Goal: Information Seeking & Learning: Learn about a topic

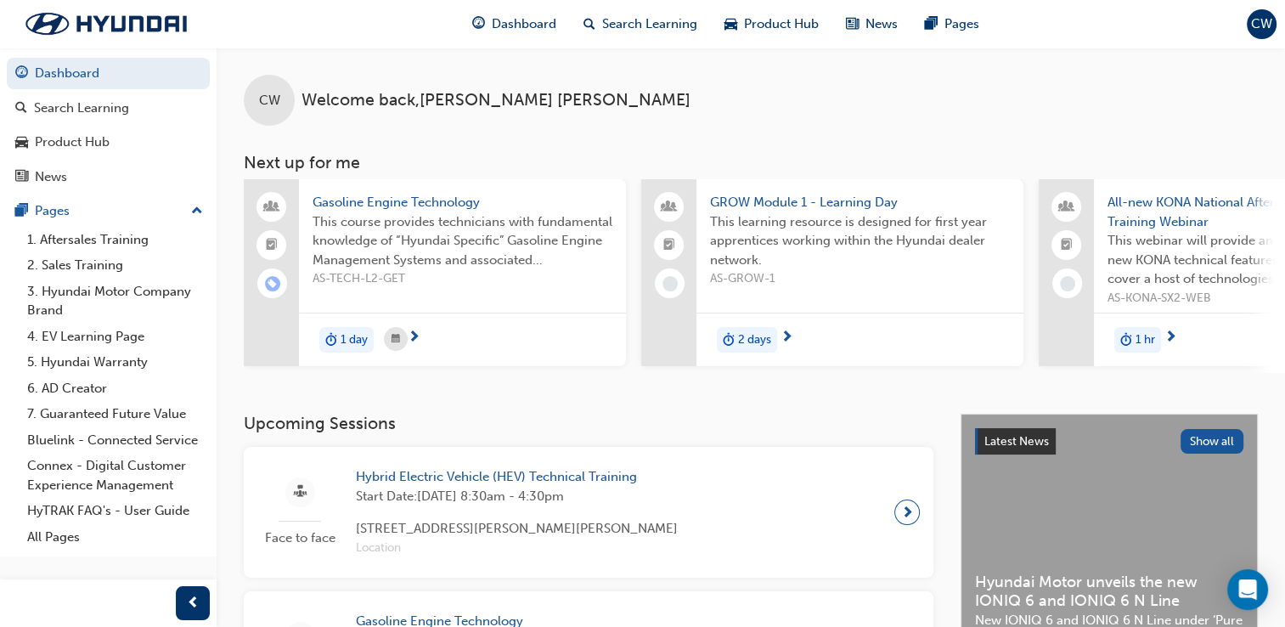
click at [1156, 218] on span "All-new KONA National Aftersales Training Webinar" at bounding box center [1258, 212] width 300 height 38
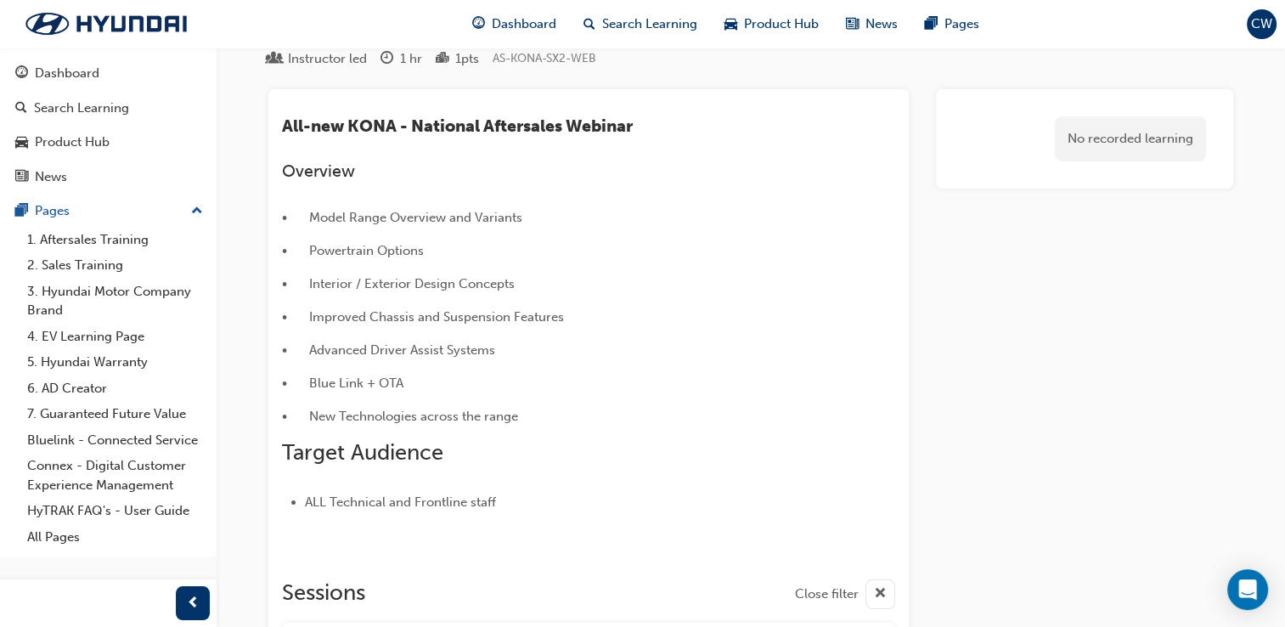
scroll to position [16, 0]
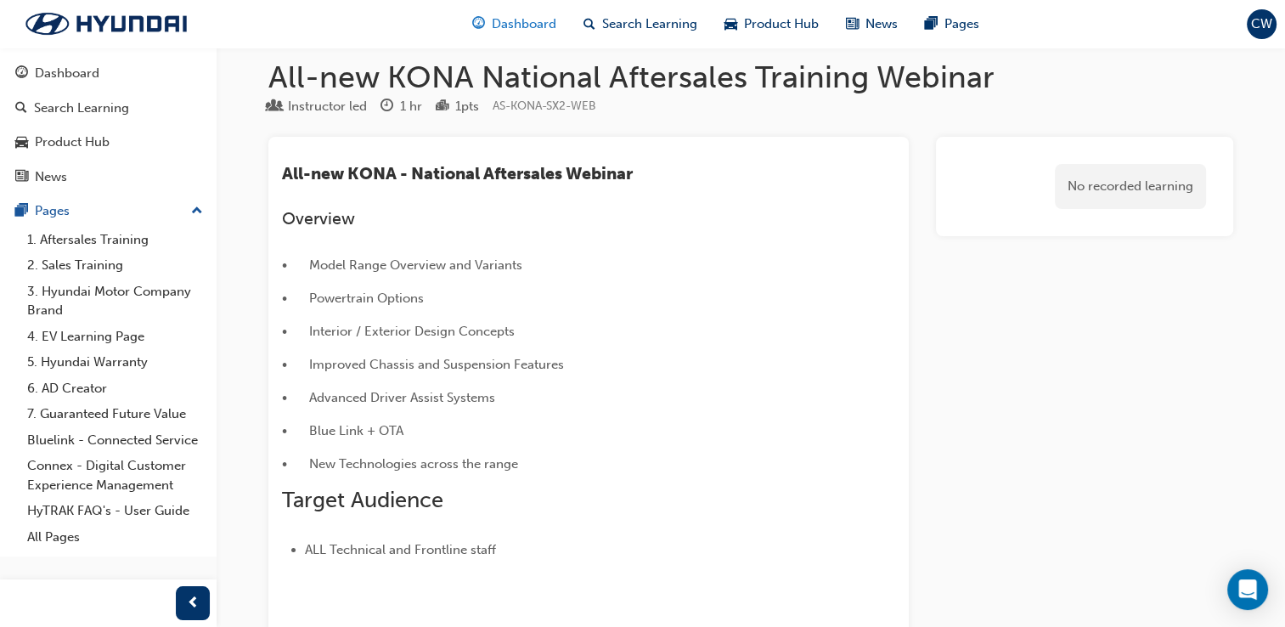
click at [527, 36] on div "Dashboard" at bounding box center [514, 24] width 111 height 35
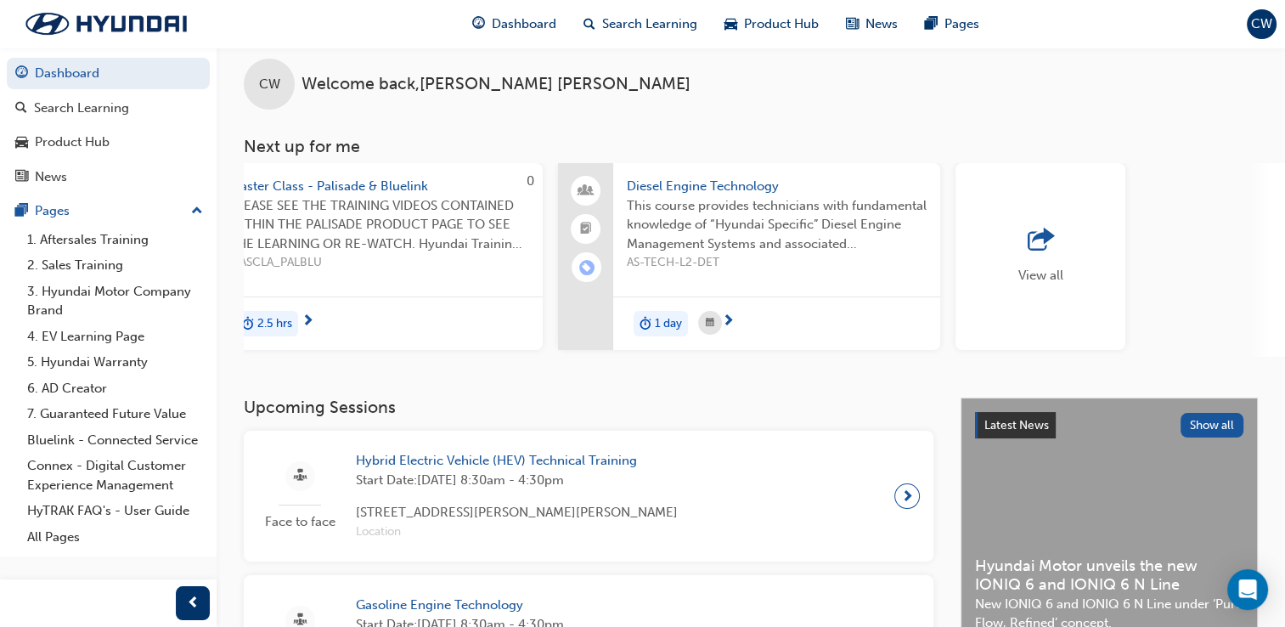
scroll to position [0, 1293]
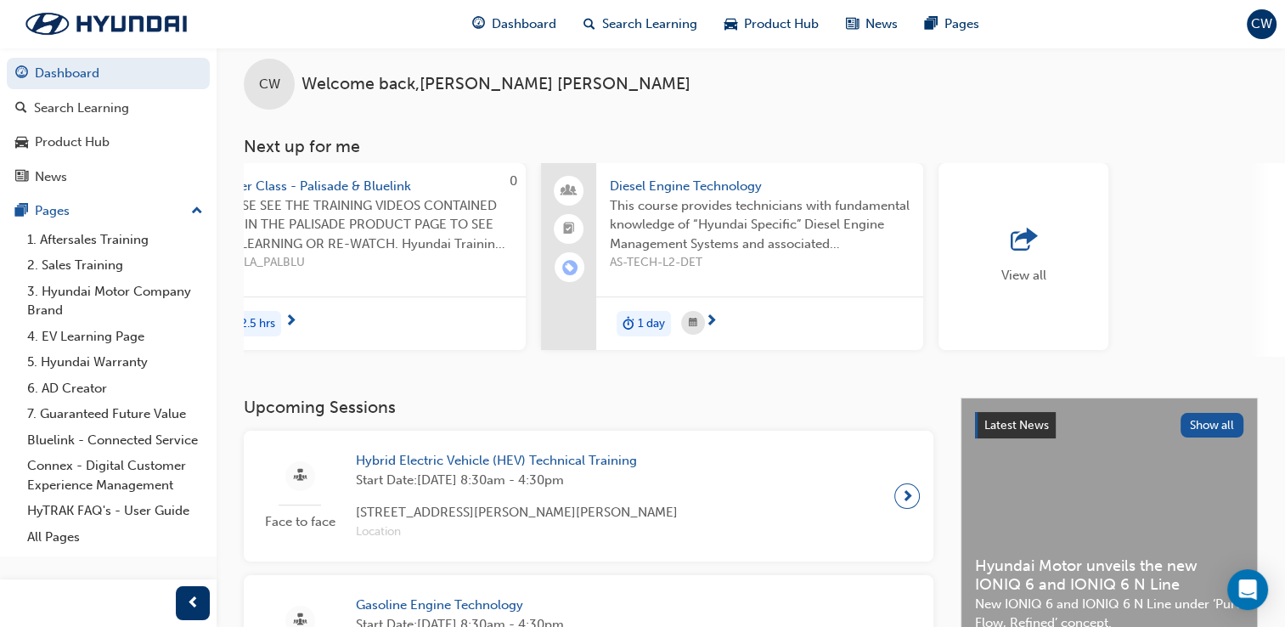
click at [1086, 295] on div "View all" at bounding box center [1024, 256] width 170 height 187
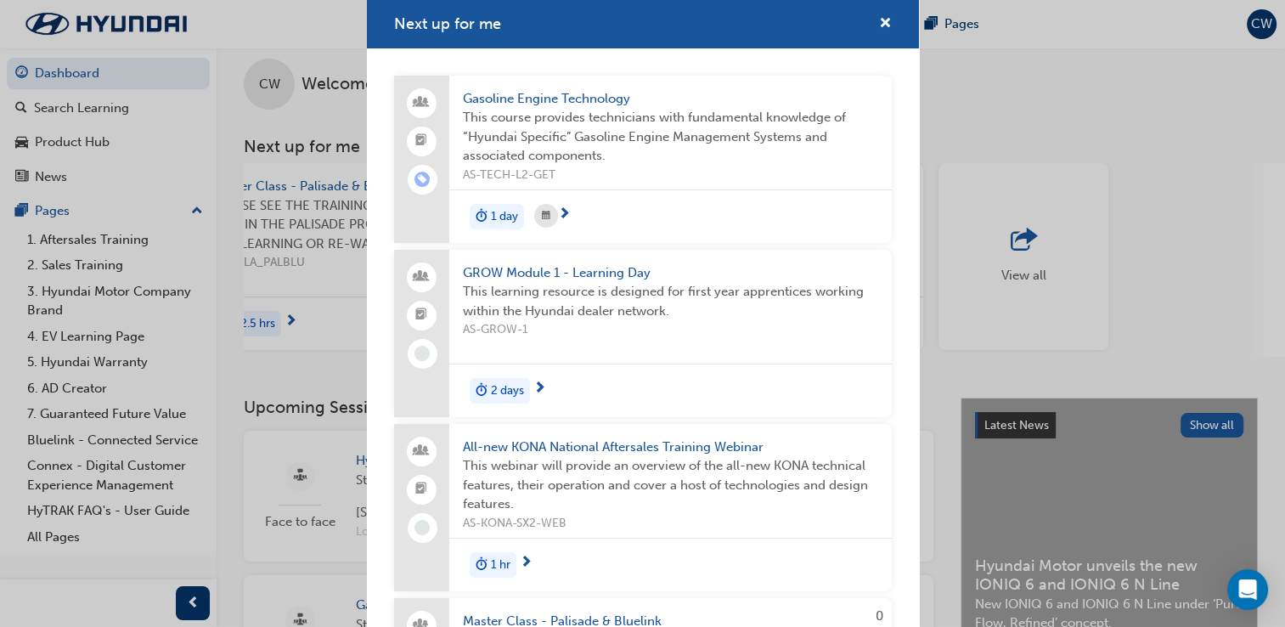
click at [1086, 295] on div "Next up for me Gasoline Engine Technology This course provides technicians with…" at bounding box center [642, 313] width 1285 height 627
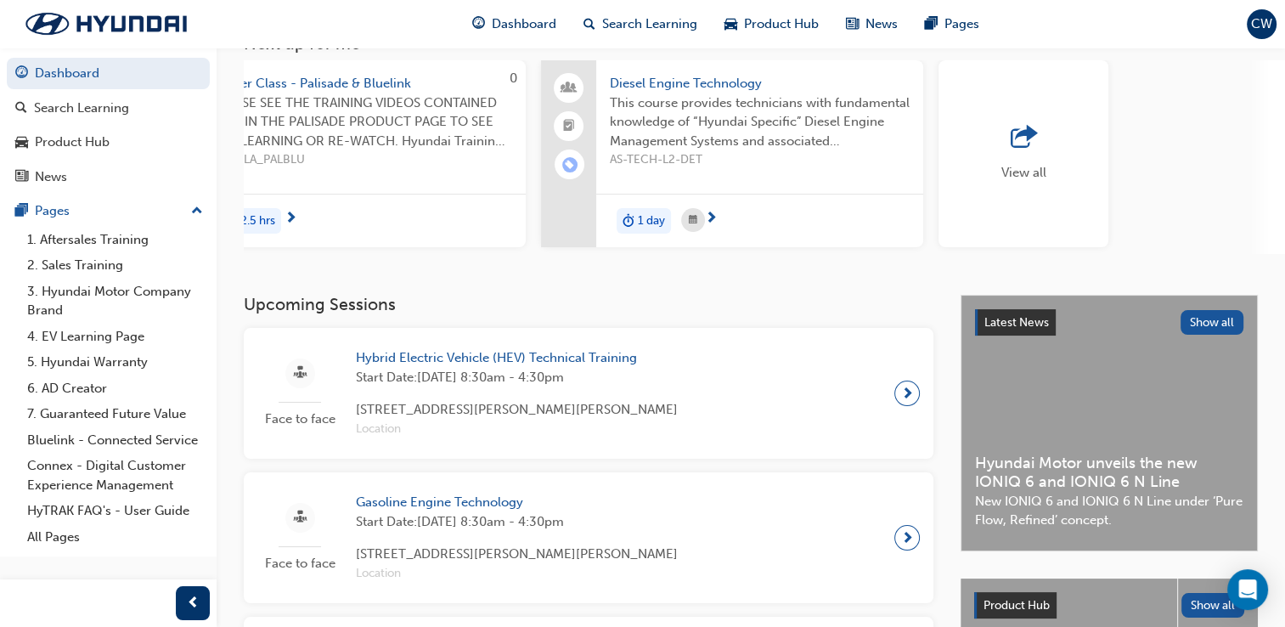
scroll to position [16, 0]
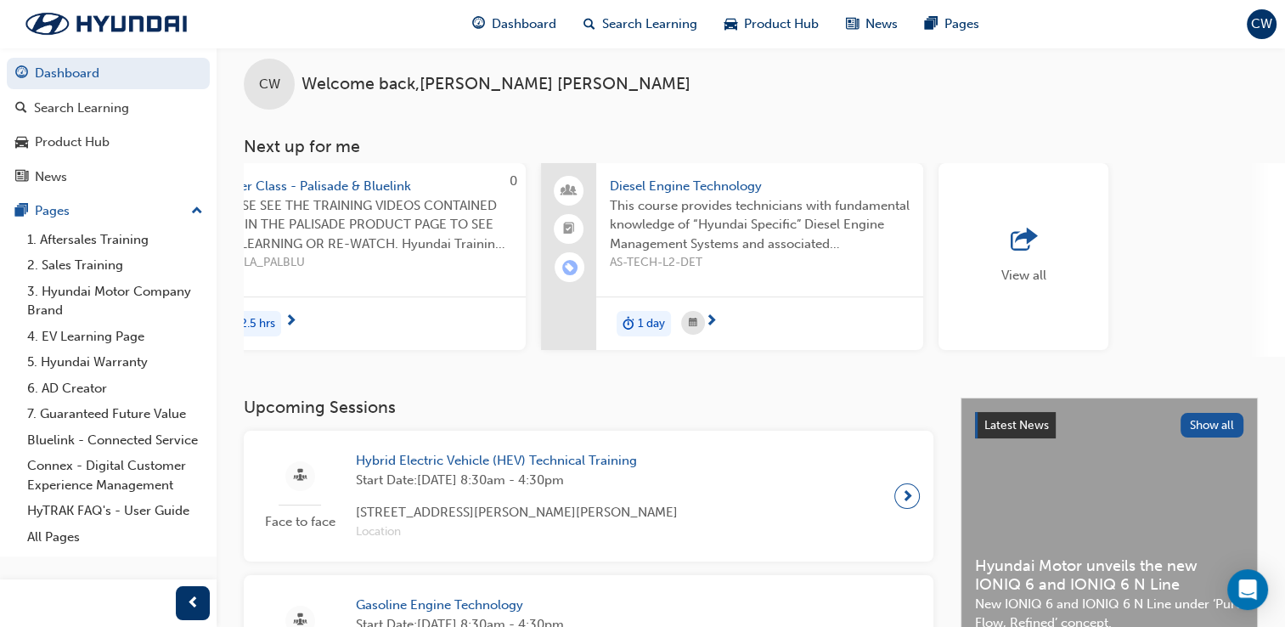
click at [1043, 264] on div "View all" at bounding box center [1023, 256] width 45 height 56
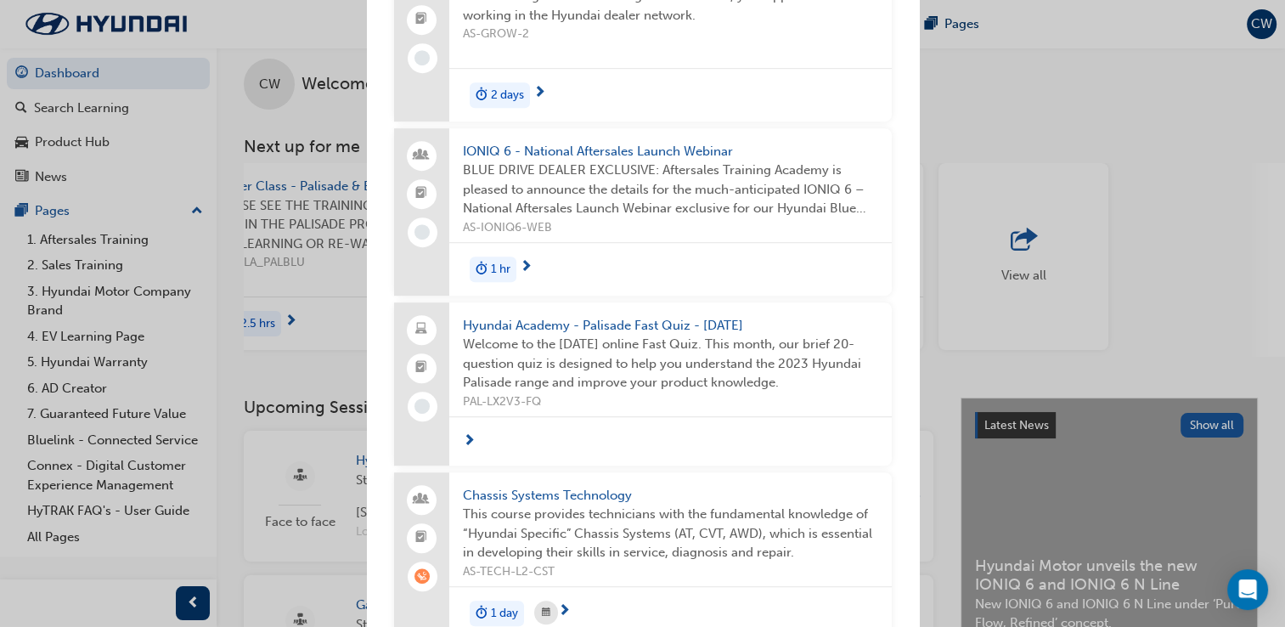
scroll to position [973, 0]
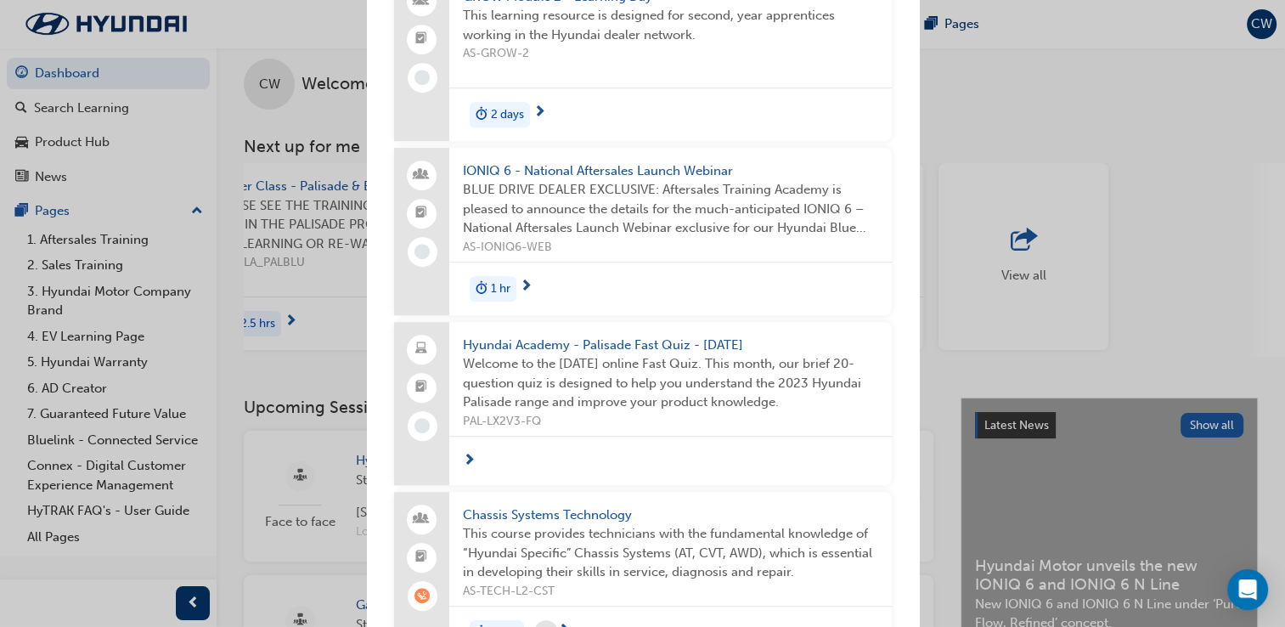
click at [691, 180] on span "BLUE DRIVE DEALER EXCLUSIVE: Aftersales Training Academy is pleased to announce…" at bounding box center [670, 209] width 415 height 58
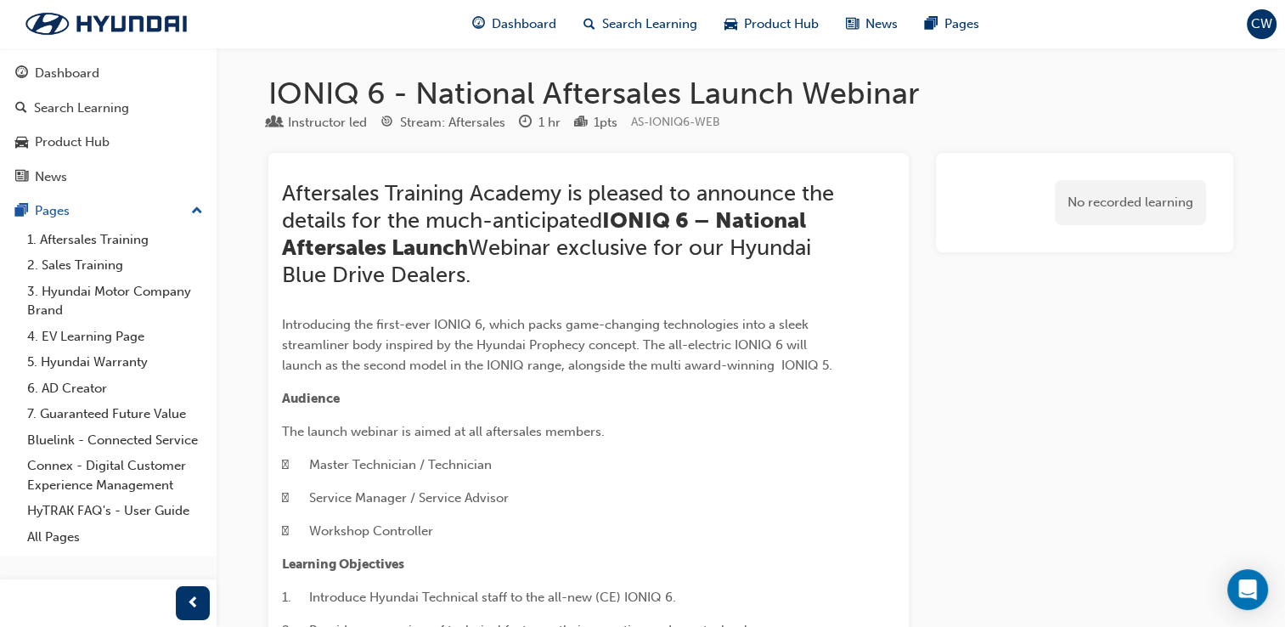
click at [985, 233] on div "No recorded learning" at bounding box center [1085, 202] width 270 height 72
click at [486, 30] on div "Dashboard" at bounding box center [514, 24] width 111 height 35
